Goal: Task Accomplishment & Management: Manage account settings

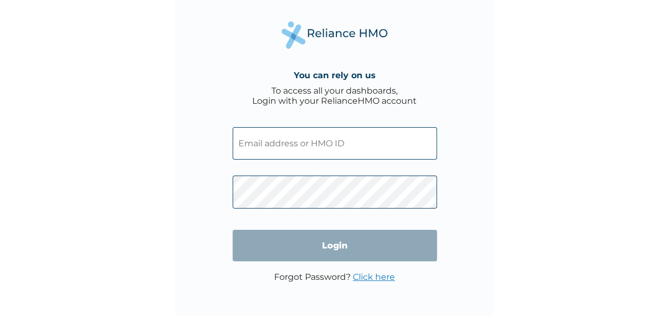
scroll to position [3, 0]
click at [362, 280] on link "Click here" at bounding box center [374, 277] width 42 height 10
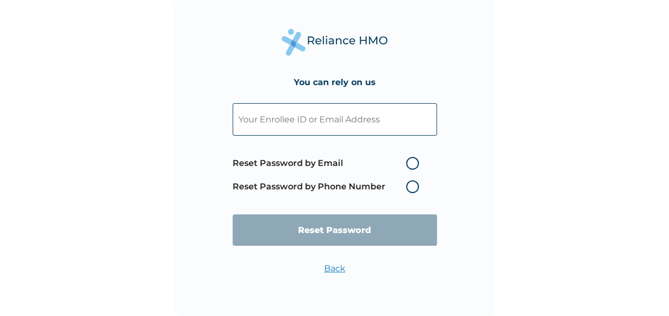
click at [324, 124] on input "text" at bounding box center [335, 119] width 204 height 32
click at [157, 195] on div "You can rely on us Reset Password by Email Reset Password by Phone Number Reset…" at bounding box center [334, 155] width 669 height 316
click at [330, 127] on input "text" at bounding box center [335, 119] width 204 height 32
type input "victor.akaya1@gmail.com"
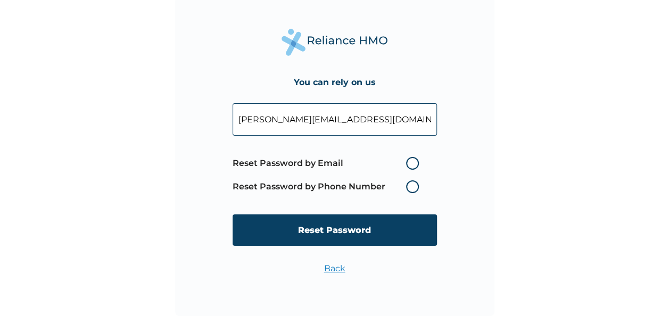
click at [416, 163] on label "Reset Password by Email" at bounding box center [329, 163] width 192 height 13
click at [408, 163] on input "Reset Password by Email" at bounding box center [399, 163] width 17 height 17
radio input "true"
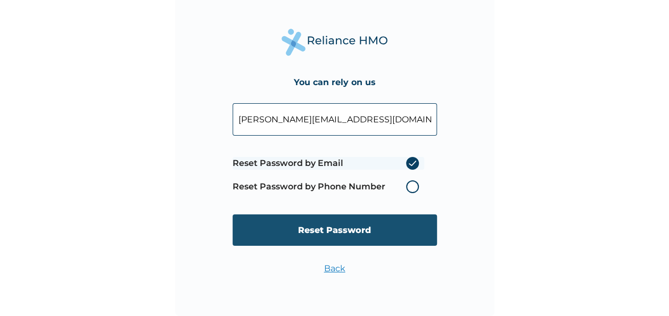
click at [330, 228] on input "Reset Password" at bounding box center [335, 230] width 204 height 31
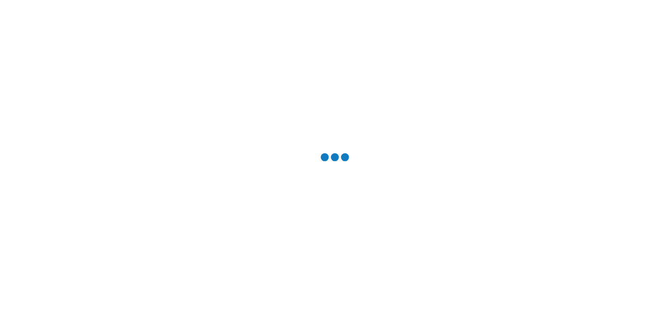
scroll to position [0, 0]
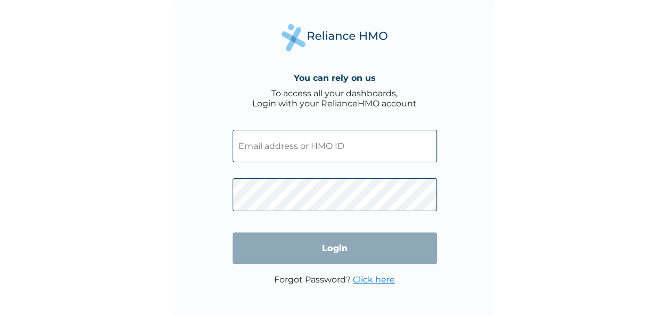
click at [305, 149] on input "text" at bounding box center [335, 146] width 204 height 32
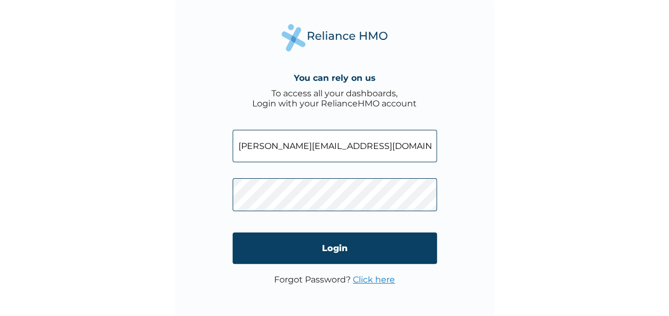
type input "victor.akaya1@gmail.com"
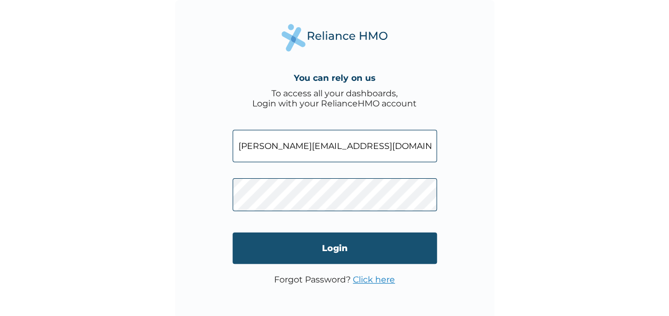
click at [366, 249] on input "Login" at bounding box center [335, 248] width 204 height 31
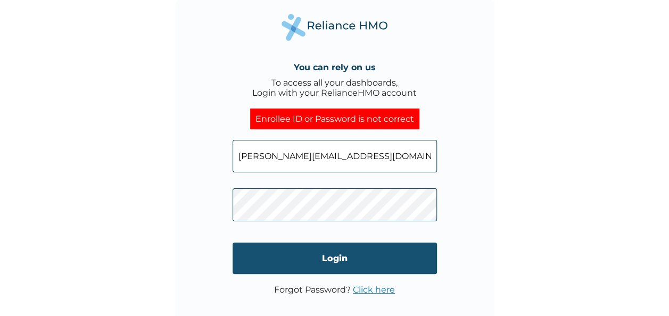
click at [382, 259] on input "Login" at bounding box center [335, 258] width 204 height 31
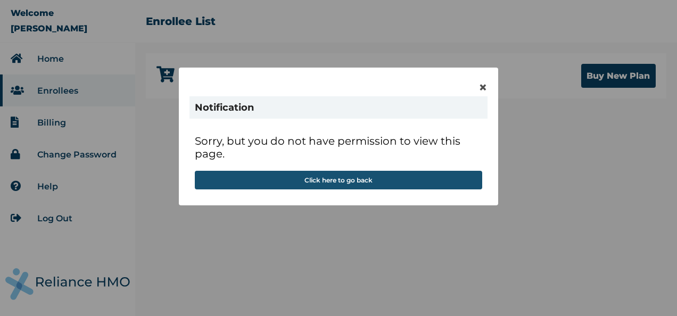
click at [366, 181] on button "Click here to go back" at bounding box center [339, 180] width 288 height 19
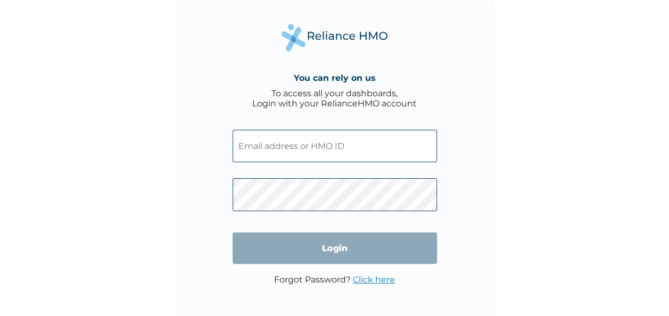
click at [332, 145] on input "text" at bounding box center [335, 146] width 204 height 32
type input "victor.akaya1@gmail.com"
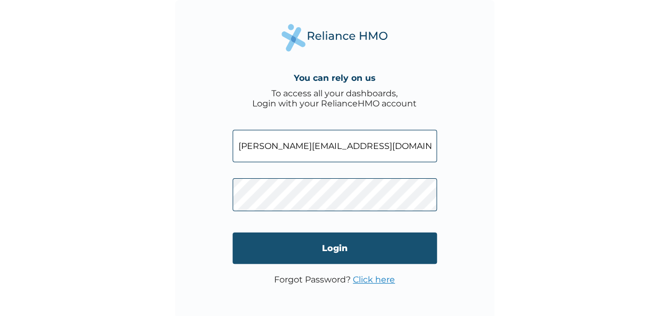
click at [330, 249] on input "Login" at bounding box center [335, 248] width 204 height 31
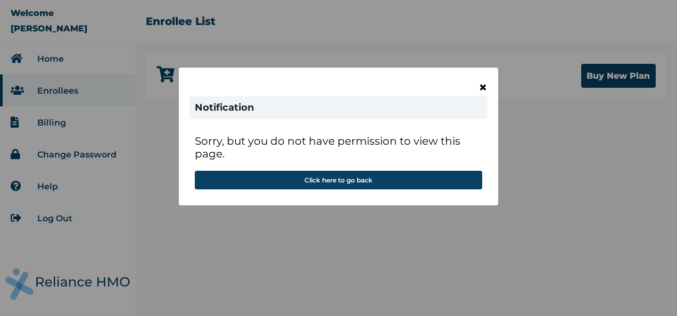
click at [482, 86] on span "×" at bounding box center [483, 87] width 9 height 18
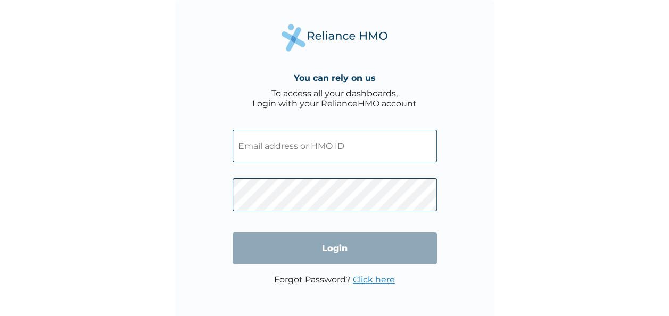
click at [300, 146] on input "text" at bounding box center [335, 146] width 204 height 32
type input "victor.akaya1@gmail.com"
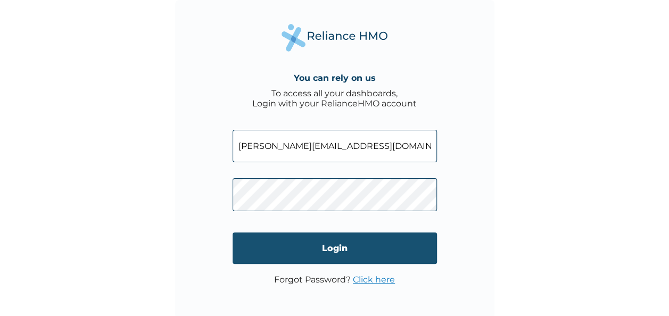
click at [331, 250] on input "Login" at bounding box center [335, 248] width 204 height 31
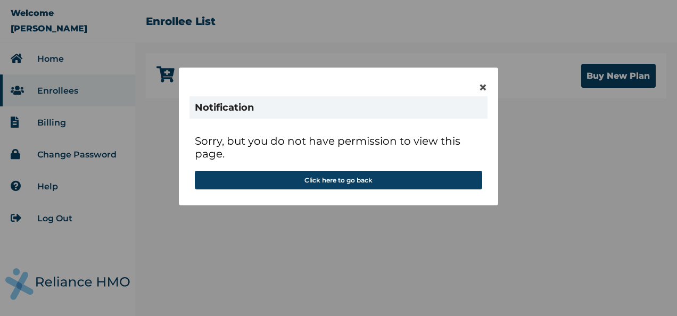
click at [565, 208] on div "× Notification Sorry, but you do not have permission to view this page. Click h…" at bounding box center [338, 158] width 677 height 316
click at [44, 56] on div "× Notification Sorry, but you do not have permission to view this page. Click h…" at bounding box center [338, 158] width 677 height 316
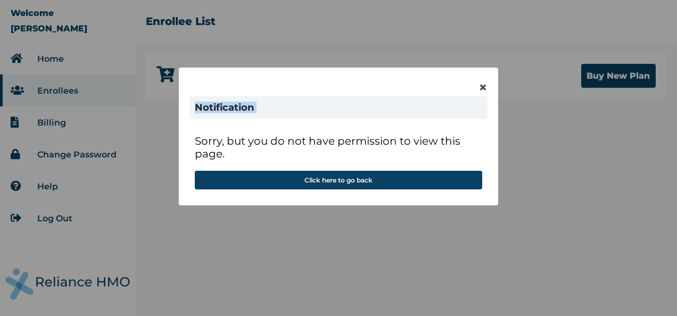
click at [44, 56] on div "× Notification Sorry, but you do not have permission to view this page. Click h…" at bounding box center [338, 158] width 677 height 316
drag, startPoint x: 44, startPoint y: 56, endPoint x: 29, endPoint y: 56, distance: 14.4
click at [29, 56] on div "× Notification Sorry, but you do not have permission to view this page. Click h…" at bounding box center [338, 158] width 677 height 316
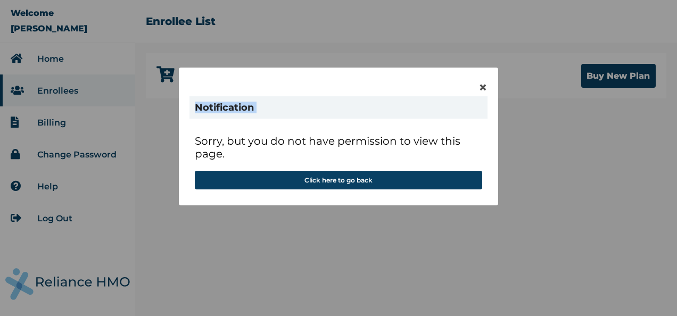
click at [29, 56] on div "× Notification Sorry, but you do not have permission to view this page. Click h…" at bounding box center [338, 158] width 677 height 316
click at [360, 29] on div "× Notification Sorry, but you do not have permission to view this page. Click h…" at bounding box center [338, 158] width 677 height 316
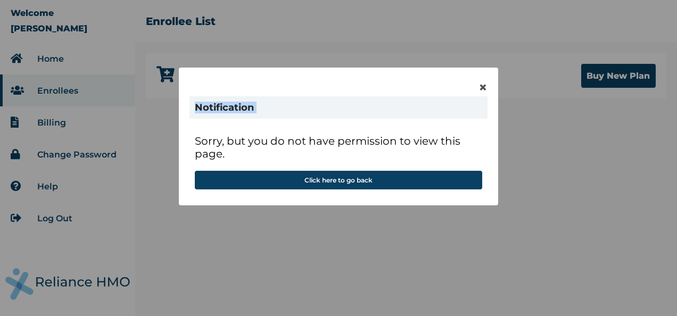
drag, startPoint x: 360, startPoint y: 29, endPoint x: 345, endPoint y: 30, distance: 15.5
click at [345, 30] on div "× Notification Sorry, but you do not have permission to view this page. Click h…" at bounding box center [338, 158] width 677 height 316
click at [329, 249] on div "× Notification Sorry, but you do not have permission to view this page. Click h…" at bounding box center [338, 158] width 677 height 316
click at [483, 86] on span "×" at bounding box center [483, 87] width 9 height 18
click at [481, 85] on span "×" at bounding box center [483, 87] width 9 height 18
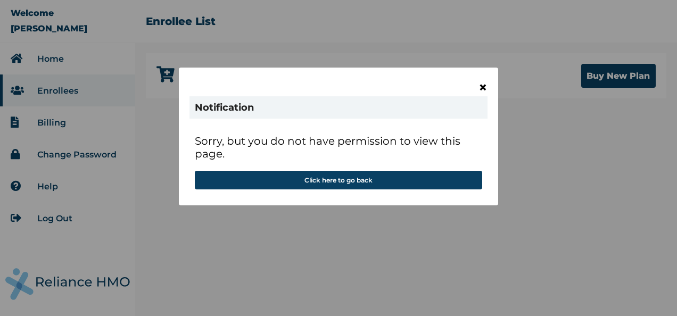
click at [485, 86] on span "×" at bounding box center [483, 87] width 9 height 18
